Goal: Task Accomplishment & Management: Use online tool/utility

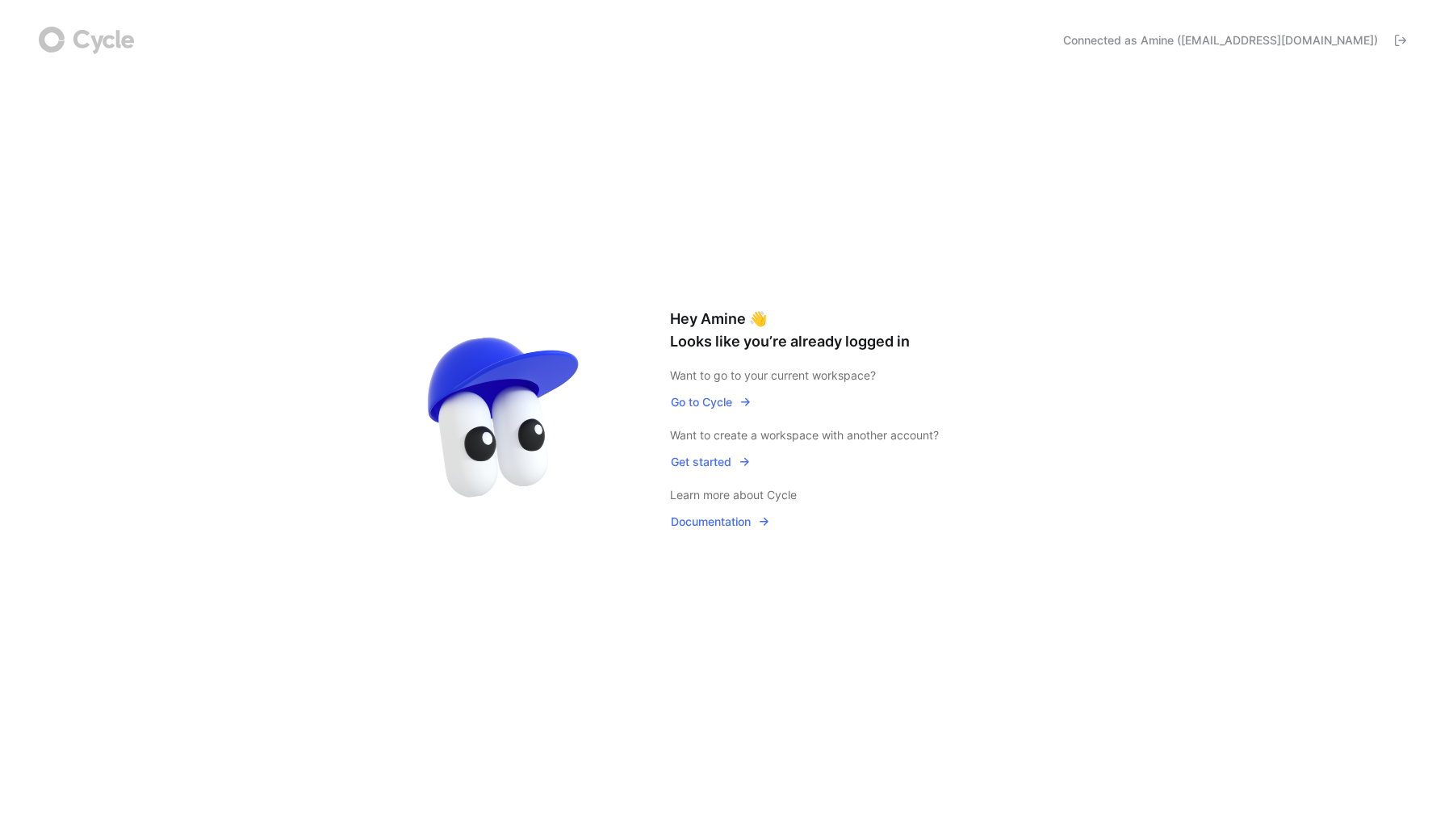
click at [718, 401] on span "Go to Cycle" at bounding box center [711, 402] width 80 height 20
click at [721, 399] on span "Go to Cycle" at bounding box center [711, 402] width 80 height 20
click at [717, 457] on span "Get started" at bounding box center [711, 462] width 80 height 20
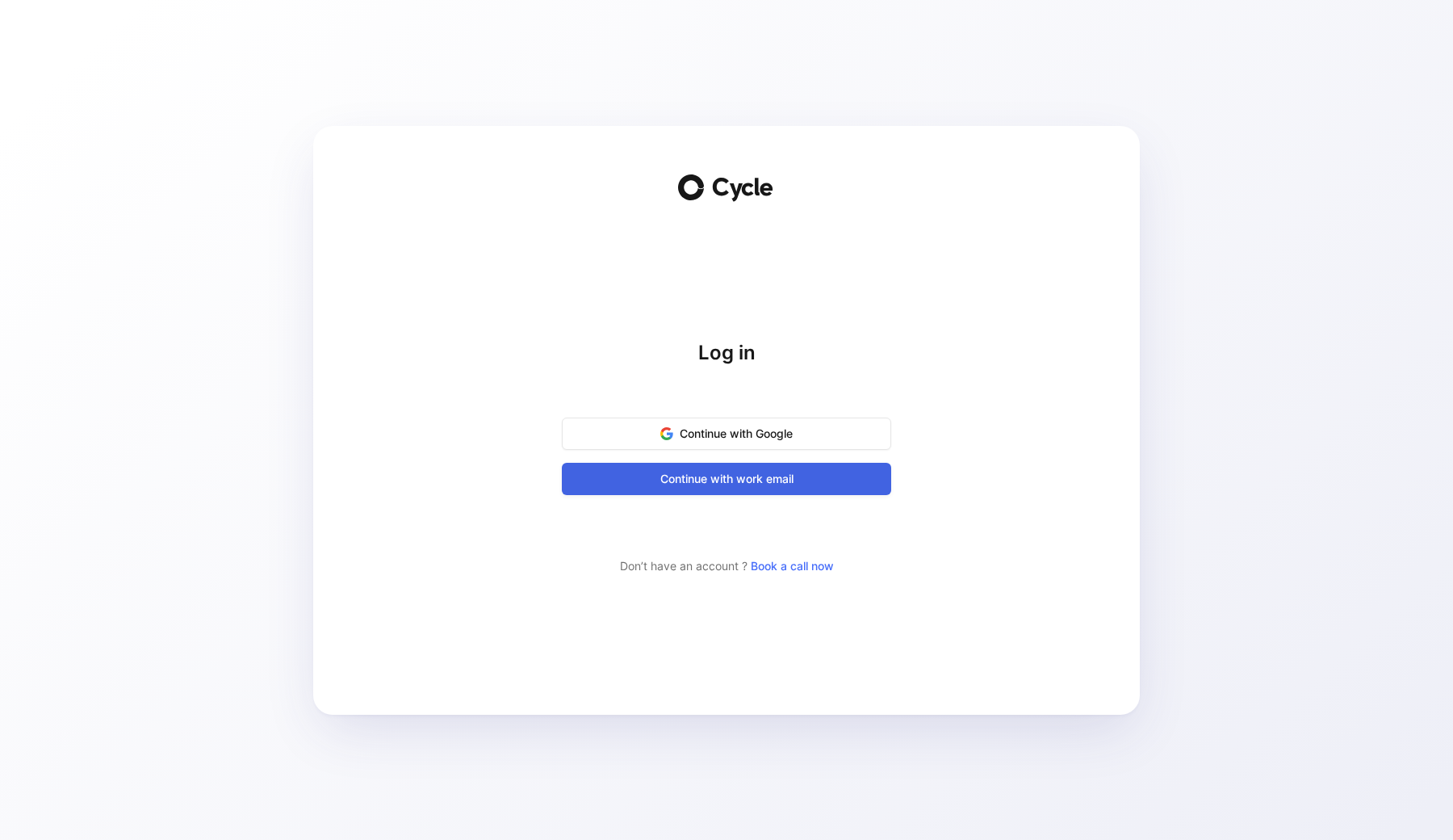
click at [719, 474] on span "Continue with work email" at bounding box center [726, 479] width 289 height 20
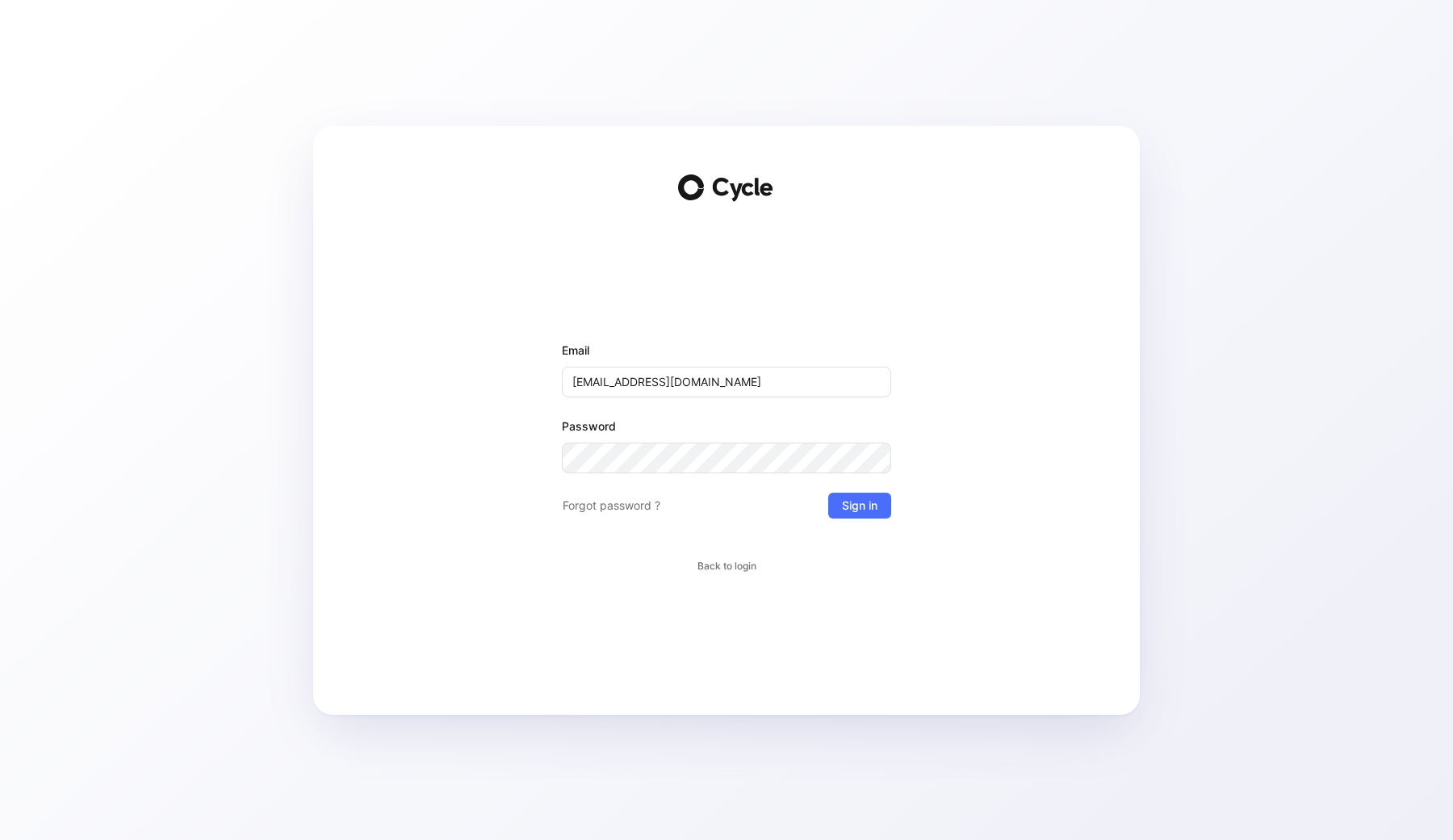
type input "amine@dcblstudio.com"
click at [859, 505] on button "Sign in" at bounding box center [860, 505] width 63 height 25
